Goal: Navigation & Orientation: Find specific page/section

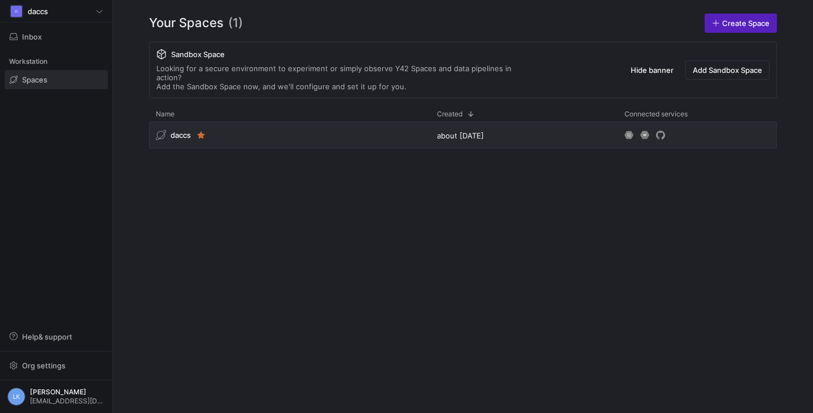
click at [764, 182] on div "daccs about [DATE]" at bounding box center [463, 257] width 628 height 273
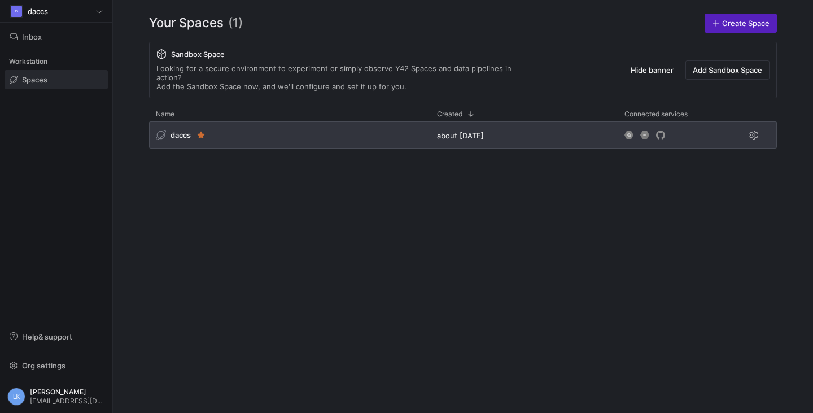
click at [176, 130] on span "daccs" at bounding box center [180, 134] width 20 height 9
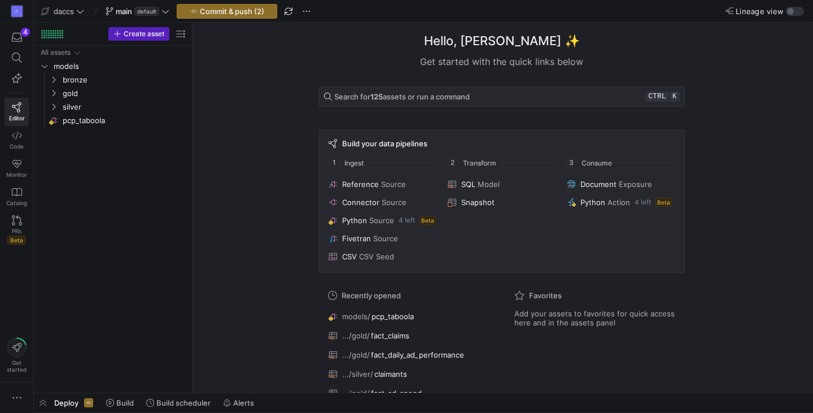
click at [239, 174] on div "Hello, [PERSON_NAME] ✨ Get started with the quick links below Search for 125 as…" at bounding box center [501, 208] width 609 height 370
click at [50, 398] on span "button" at bounding box center [43, 402] width 18 height 19
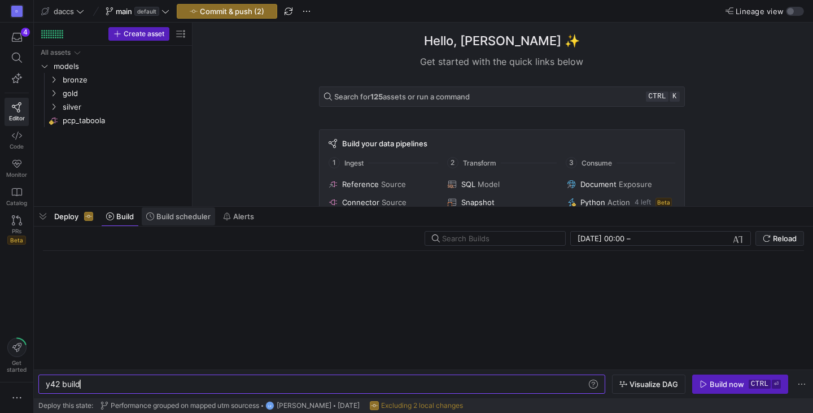
scroll to position [0, 34]
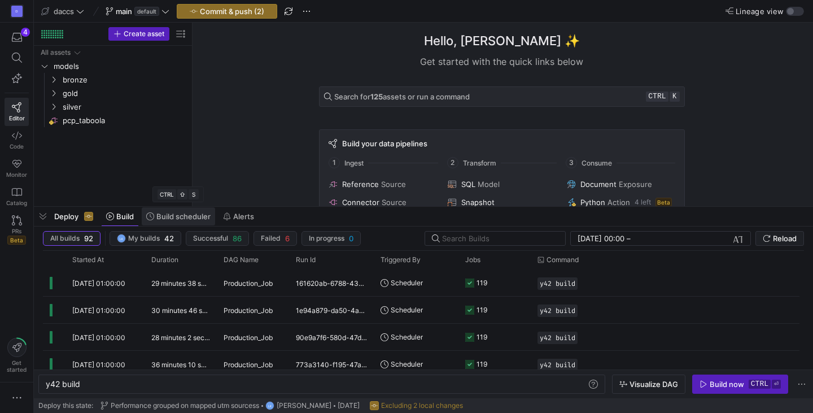
click at [168, 222] on span at bounding box center [178, 216] width 73 height 18
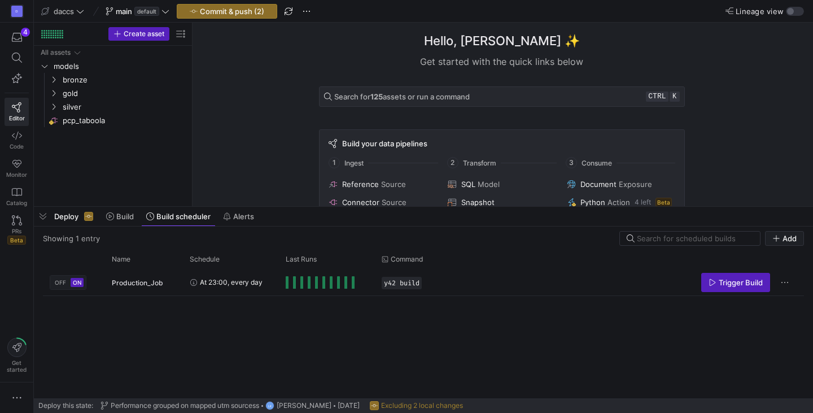
click at [257, 117] on div "Hello, [PERSON_NAME] ✨ Get started with the quick links below Search for 125 as…" at bounding box center [501, 114] width 609 height 183
